Goal: Information Seeking & Learning: Learn about a topic

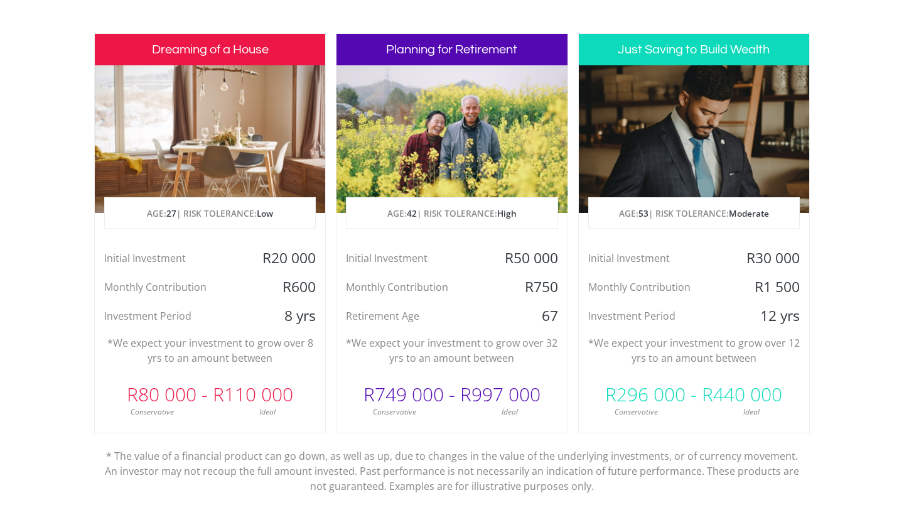
scroll to position [606, 0]
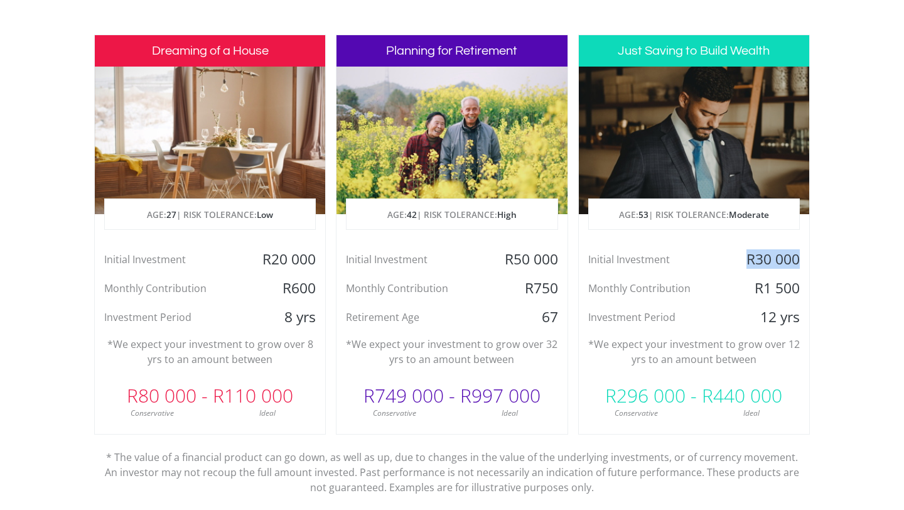
drag, startPoint x: 750, startPoint y: 261, endPoint x: 803, endPoint y: 261, distance: 52.8
click at [803, 261] on div "R30 000" at bounding box center [771, 259] width 77 height 19
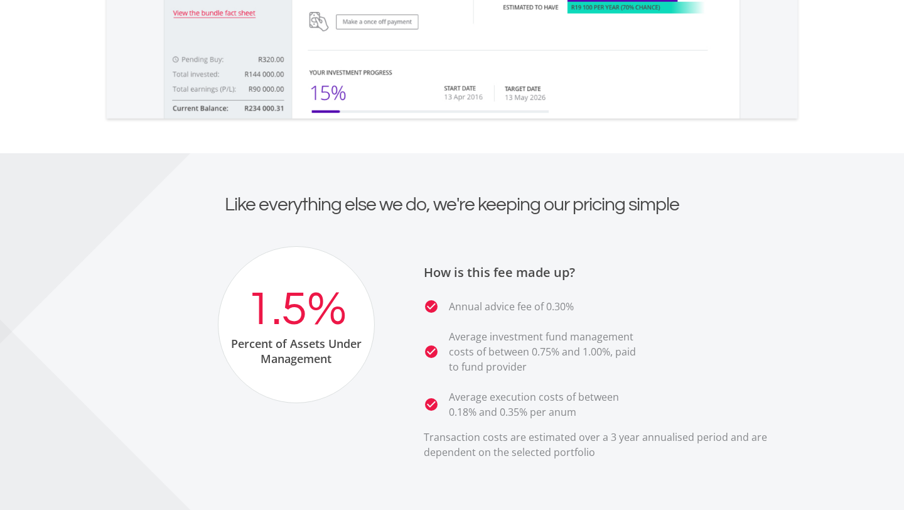
scroll to position [2166, 0]
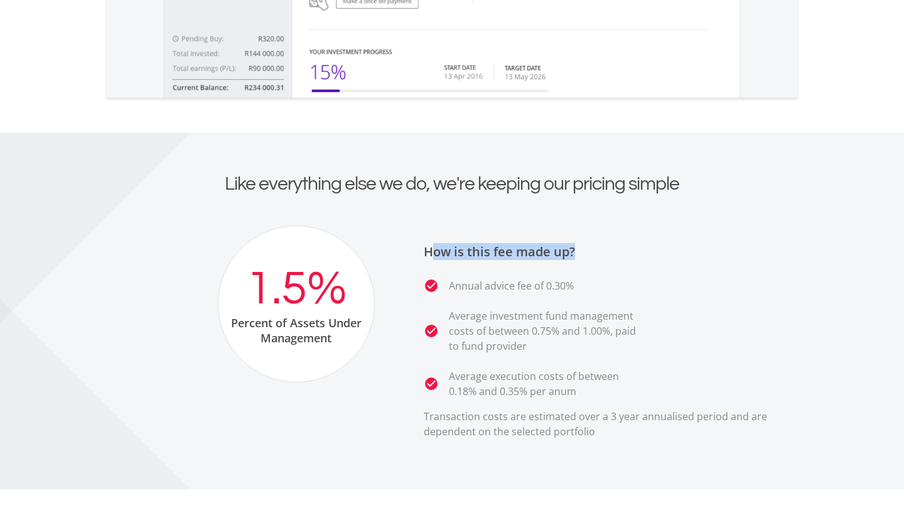
drag, startPoint x: 435, startPoint y: 257, endPoint x: 613, endPoint y: 258, distance: 178.4
click at [614, 258] on h3 "How is this fee made up?" at bounding box center [612, 251] width 377 height 15
click at [613, 258] on h3 "How is this fee made up?" at bounding box center [612, 251] width 377 height 15
drag, startPoint x: 492, startPoint y: 286, endPoint x: 594, endPoint y: 286, distance: 101.7
click at [594, 286] on li "check_circle Annual advice fee of 0.30%" at bounding box center [534, 285] width 220 height 15
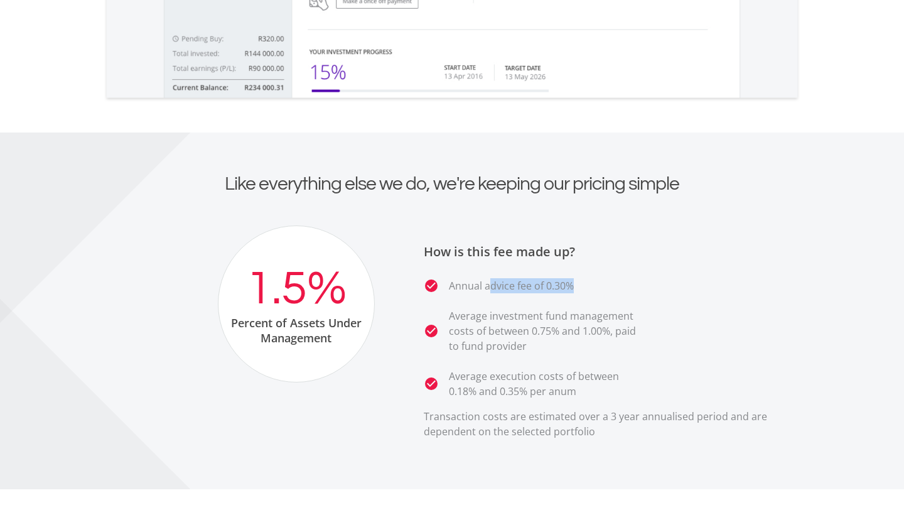
click at [594, 286] on li "check_circle Annual advice fee of 0.30%" at bounding box center [534, 285] width 220 height 15
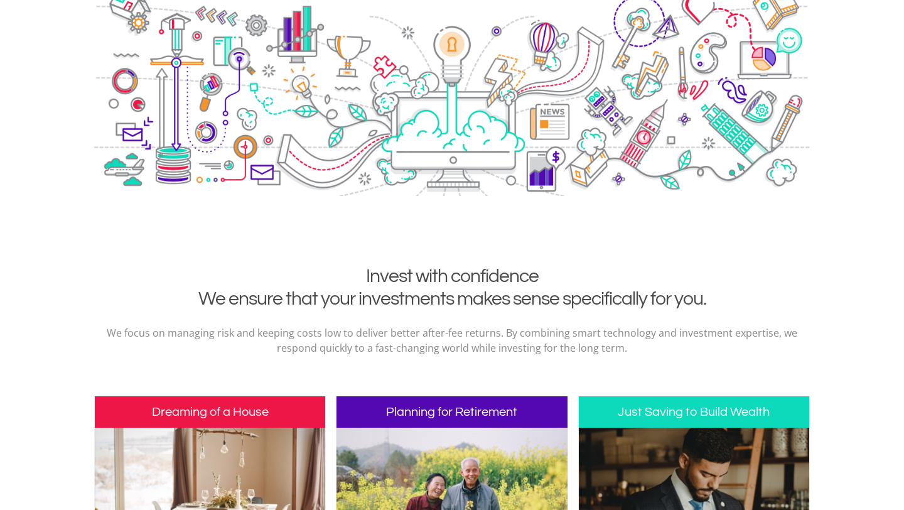
scroll to position [0, 0]
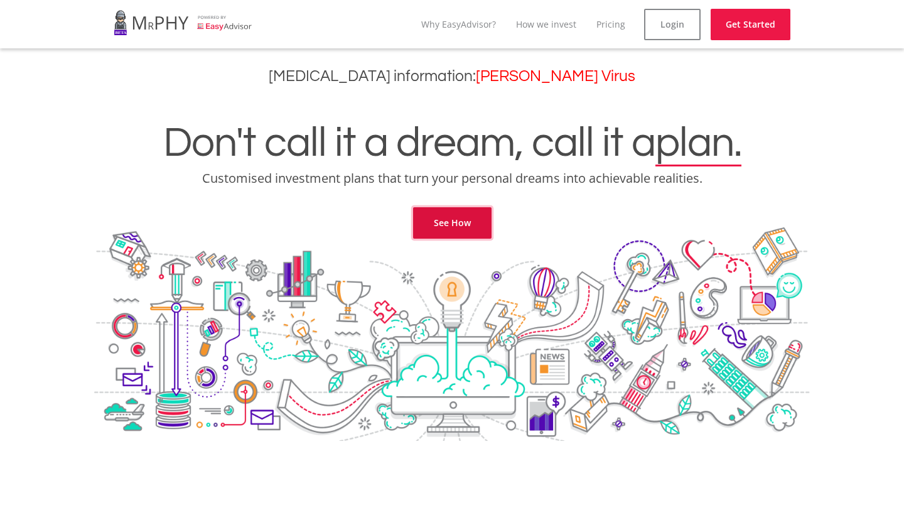
click at [471, 234] on link "See How" at bounding box center [452, 222] width 79 height 31
click at [609, 21] on link "Pricing" at bounding box center [611, 24] width 29 height 12
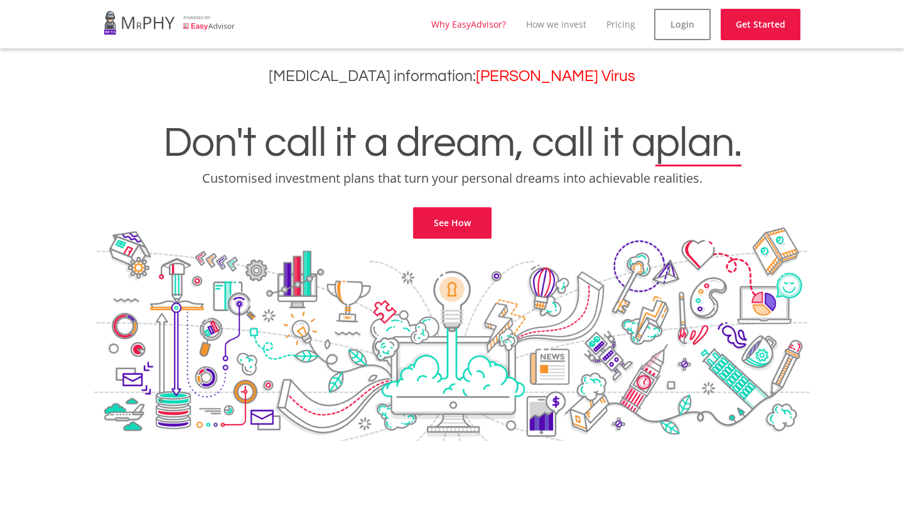
click at [477, 27] on link "Why EasyAdvisor?" at bounding box center [468, 24] width 75 height 12
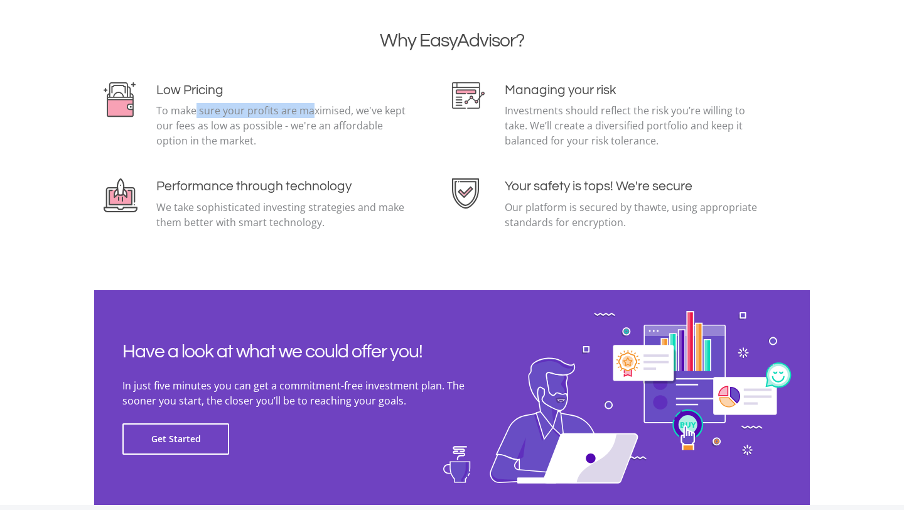
drag, startPoint x: 190, startPoint y: 113, endPoint x: 307, endPoint y: 113, distance: 117.4
click at [307, 113] on p "To make sure your profits are maximised, we've kept our fees as low as possible…" at bounding box center [284, 125] width 256 height 45
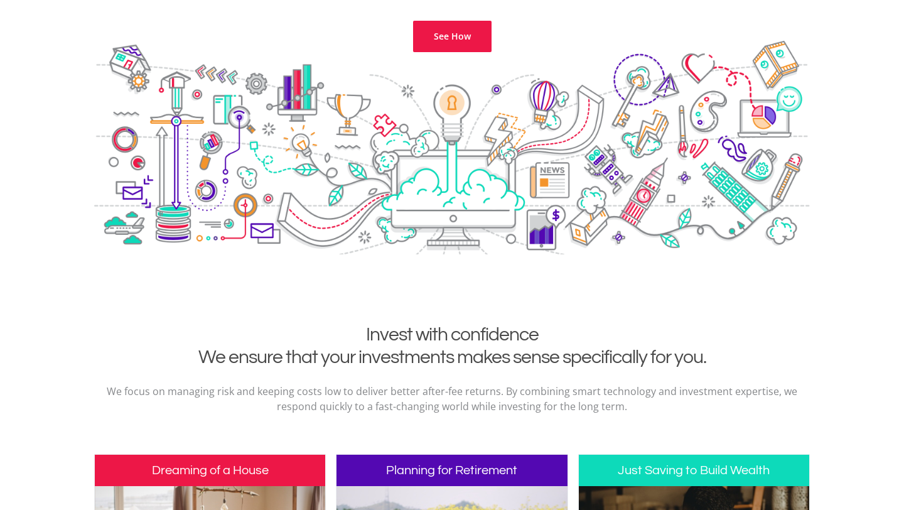
scroll to position [0, 0]
